Goal: Task Accomplishment & Management: Use online tool/utility

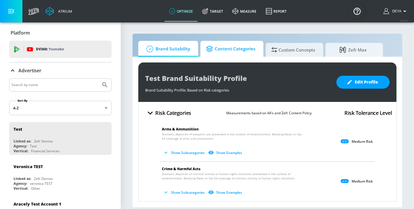
click at [225, 45] on span "Content Categories" at bounding box center [230, 49] width 49 height 14
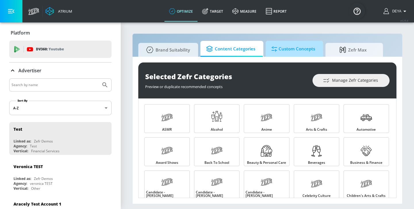
click at [290, 49] on span "Custom Concepts" at bounding box center [294, 49] width 44 height 14
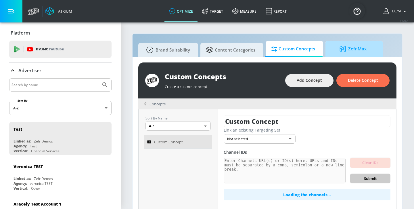
click at [358, 55] on span "Zefr Max" at bounding box center [354, 49] width 44 height 14
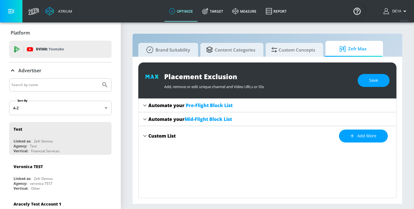
click at [197, 106] on span "Pre-Flight Block List" at bounding box center [209, 105] width 47 height 6
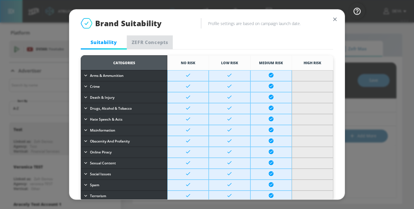
click at [151, 35] on button "ZEFR Concepts" at bounding box center [150, 42] width 46 height 14
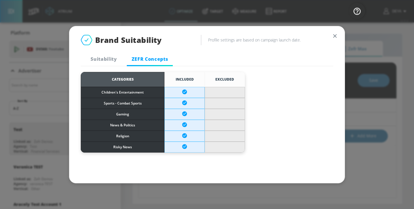
click at [151, 36] on span "Brand Suitability" at bounding box center [128, 40] width 67 height 10
click at [336, 38] on icon "button" at bounding box center [335, 36] width 6 height 6
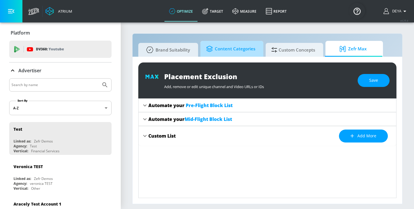
click at [252, 47] on span "Content Categories" at bounding box center [230, 49] width 49 height 14
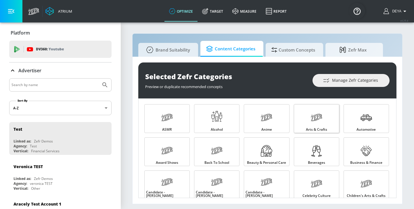
click at [317, 128] on span "Arts & Crafts" at bounding box center [316, 129] width 21 height 3
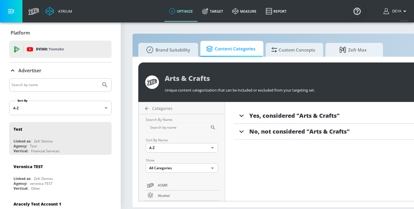
click at [277, 120] on div "Yes, considered "Arts & Crafts"" at bounding box center [375, 116] width 283 height 16
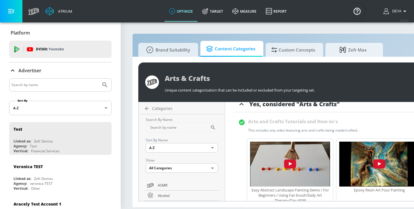
scroll to position [23, 0]
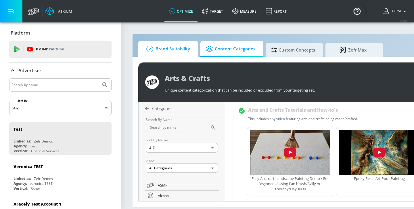
click at [179, 52] on span "Brand Suitability" at bounding box center [167, 49] width 46 height 14
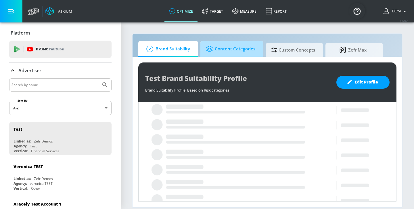
click at [228, 52] on span "Content Categories" at bounding box center [230, 49] width 49 height 14
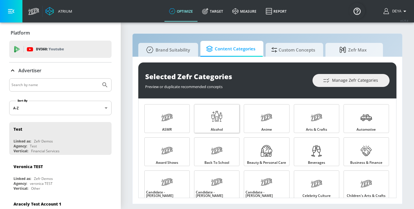
click at [218, 131] on span "Alcohol" at bounding box center [217, 129] width 12 height 3
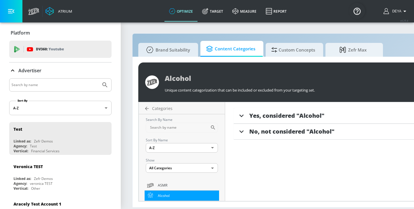
click at [308, 112] on span "Yes, considered "Alcohol"" at bounding box center [287, 116] width 75 height 8
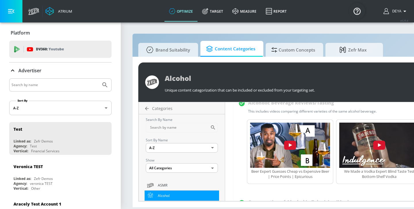
scroll to position [230, 0]
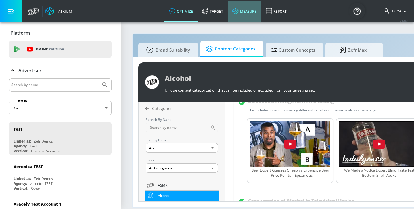
click at [245, 9] on link "measure" at bounding box center [244, 11] width 33 height 21
